Goal: Browse casually

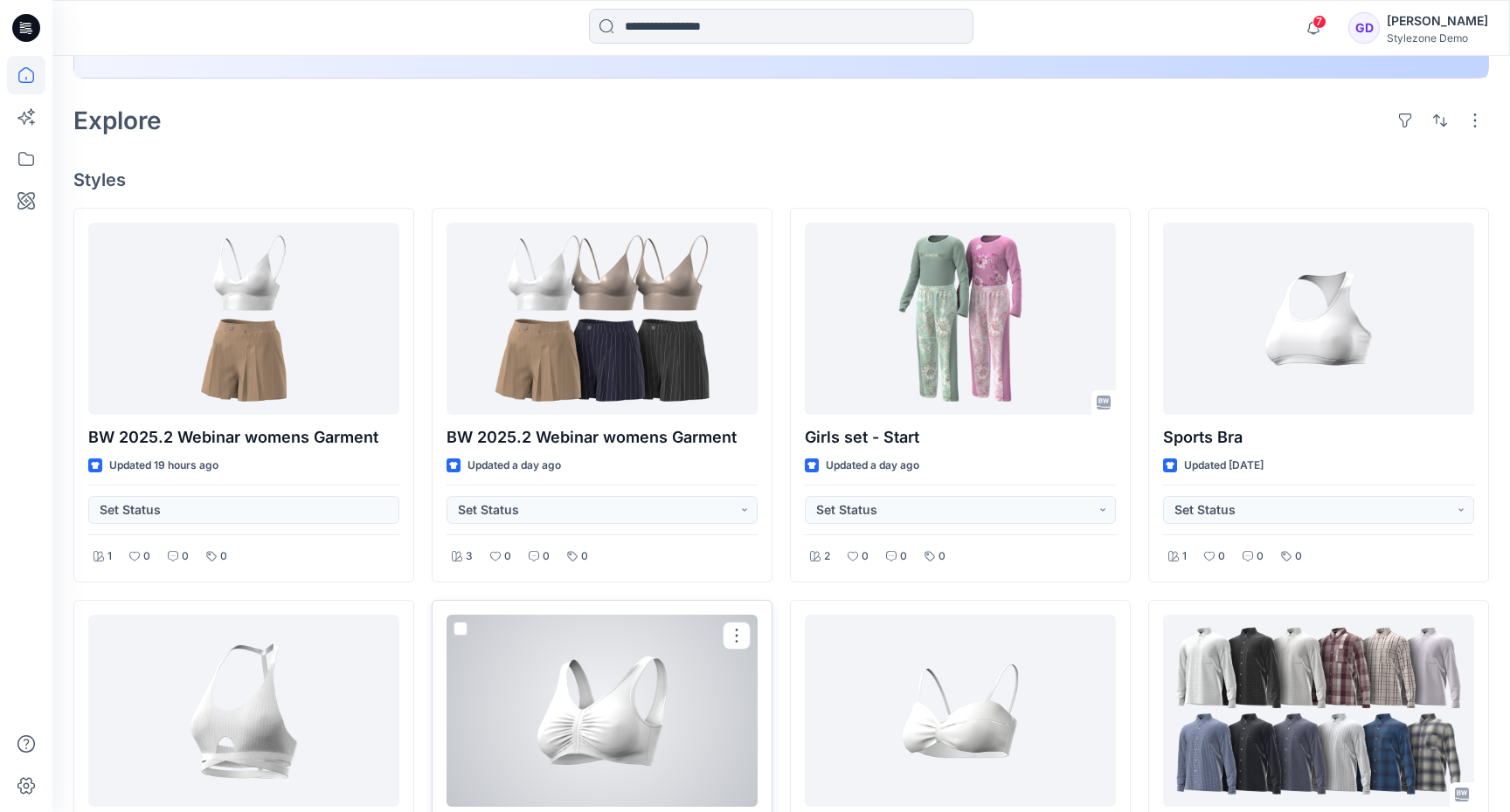
scroll to position [361, 0]
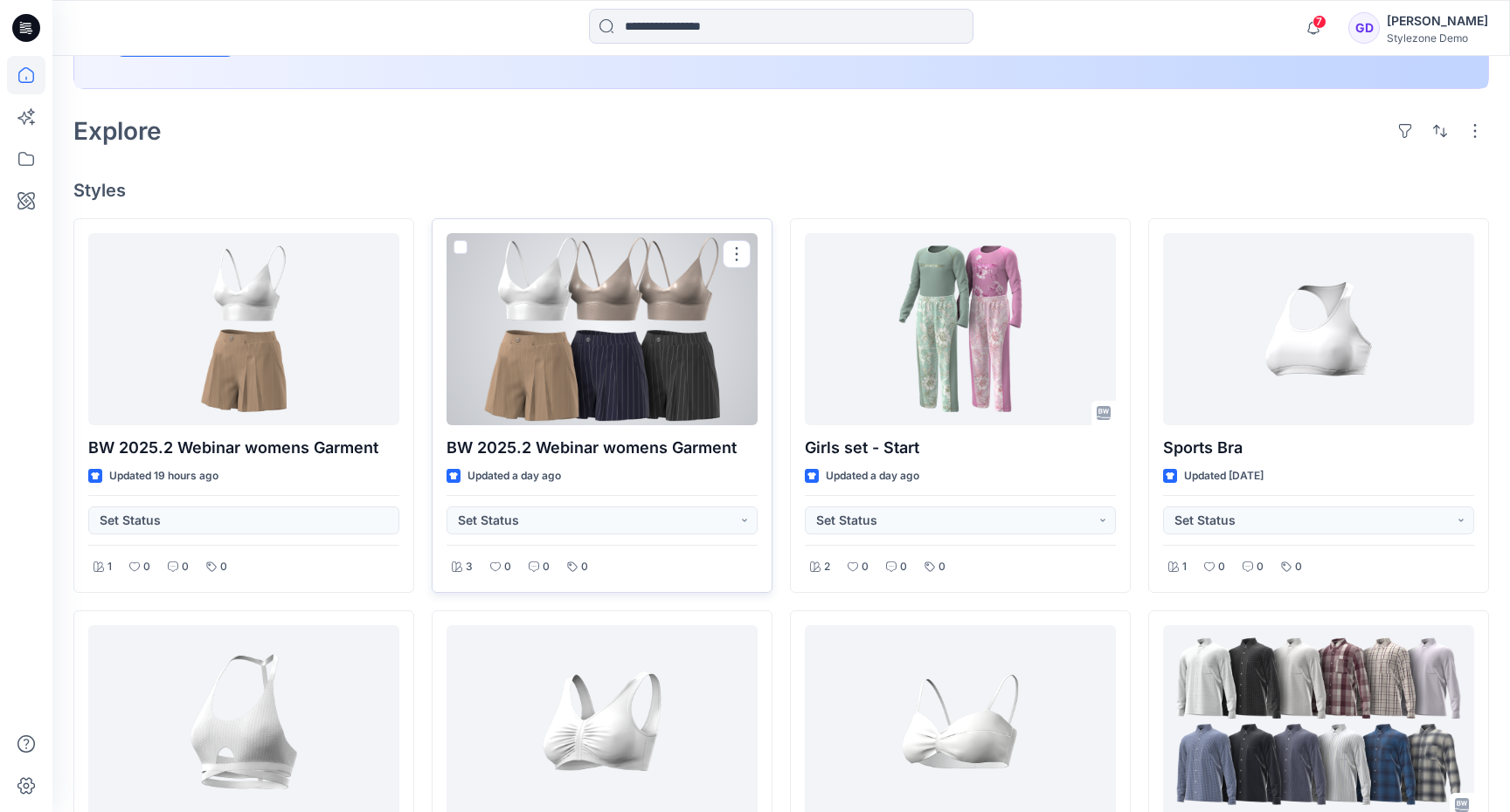
click at [586, 317] on div at bounding box center [602, 329] width 311 height 192
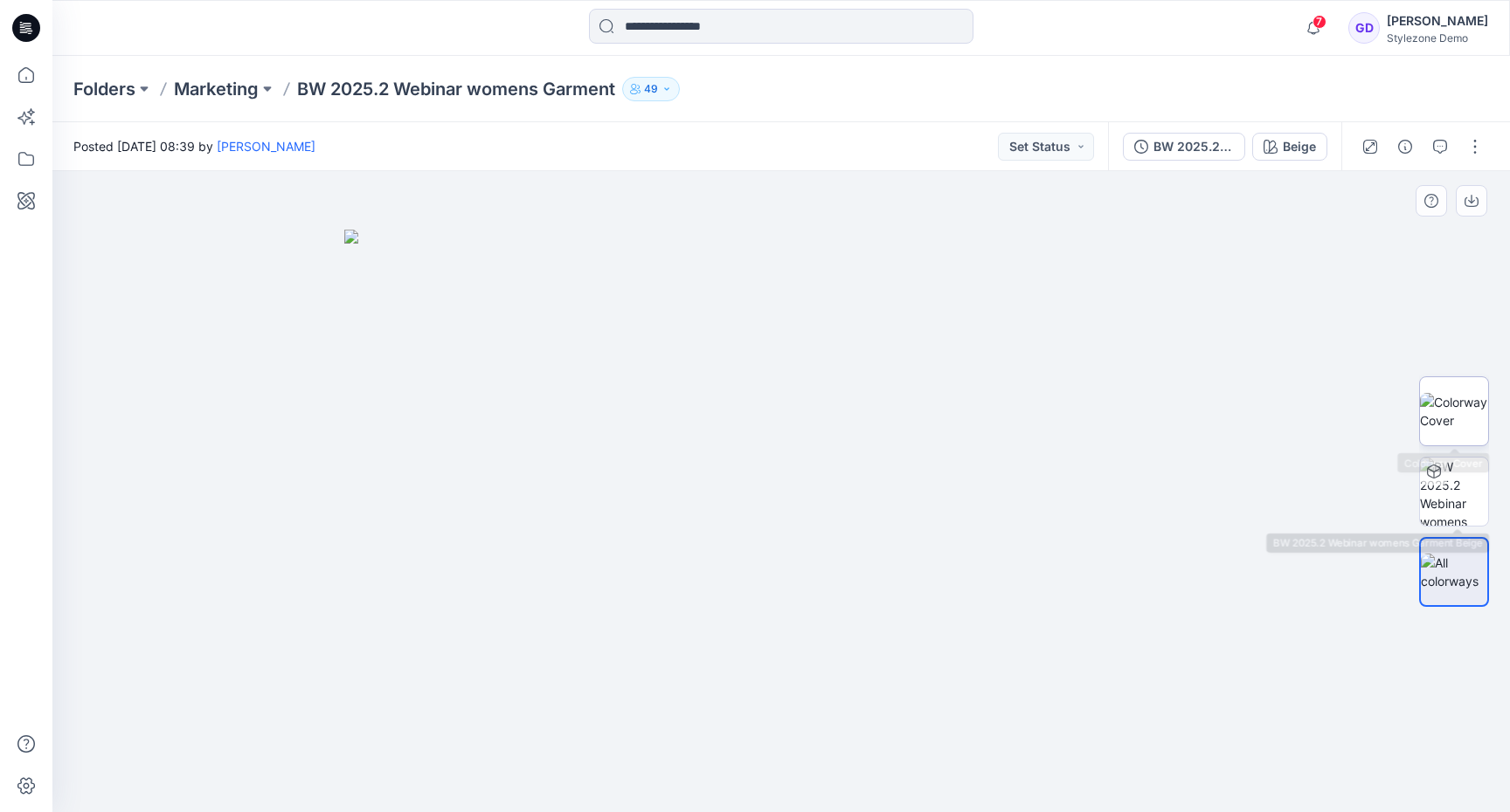
click at [1444, 393] on img at bounding box center [1454, 411] width 69 height 37
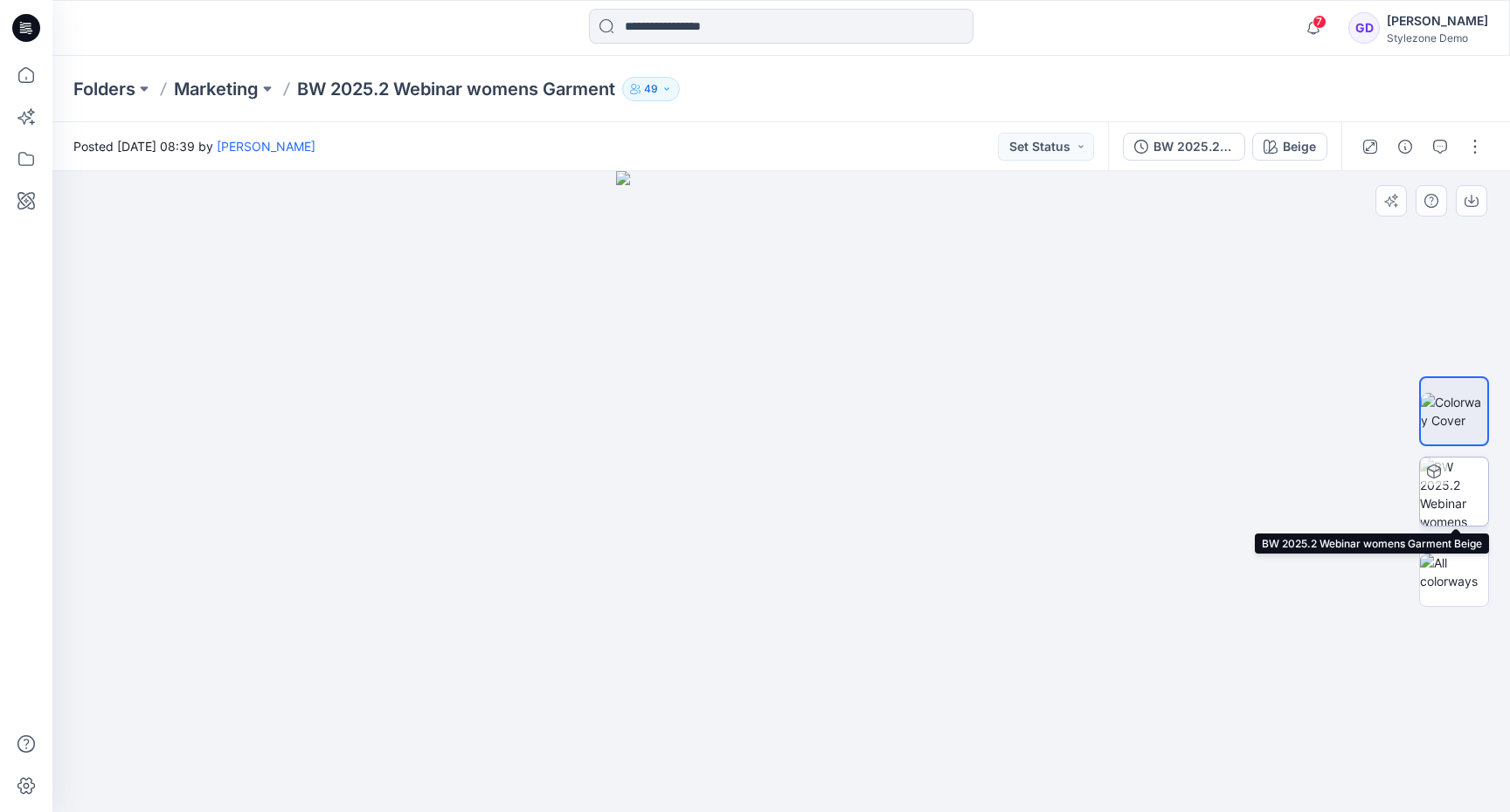
click at [1463, 495] on img at bounding box center [1454, 491] width 69 height 69
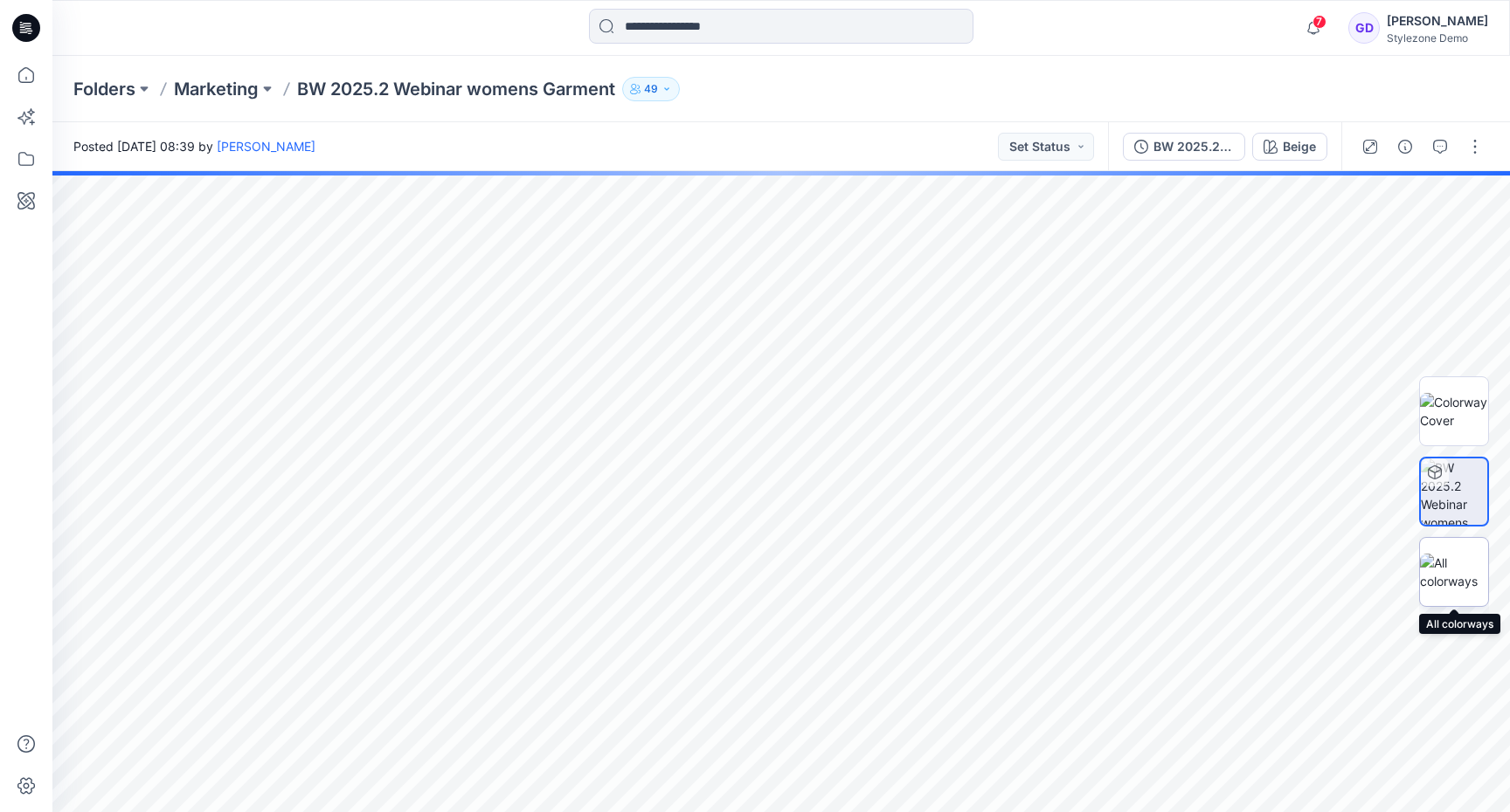
click at [1457, 570] on img at bounding box center [1454, 573] width 69 height 37
